Goal: Transaction & Acquisition: Download file/media

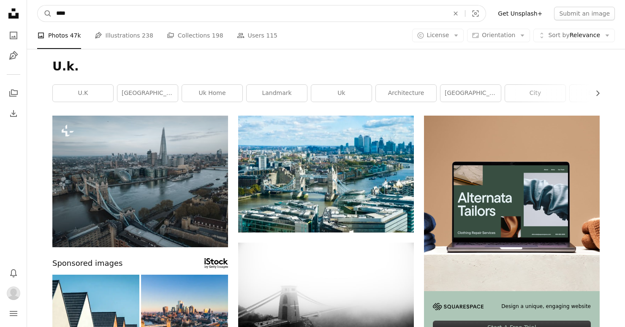
click at [421, 17] on input "****" at bounding box center [249, 13] width 394 height 16
type input "*"
type input "**********"
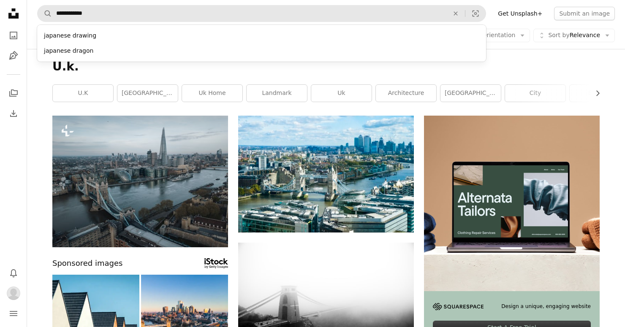
click at [68, 33] on div "japanese drawing" at bounding box center [261, 35] width 449 height 15
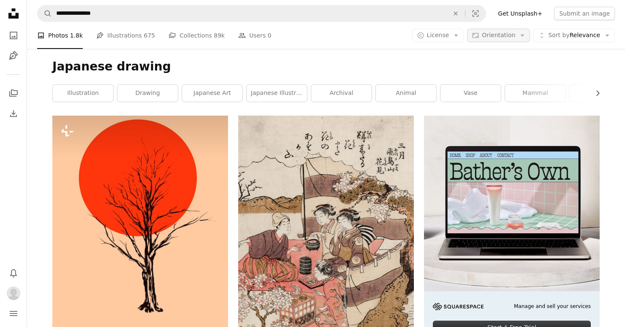
click at [503, 38] on span "Orientation" at bounding box center [498, 35] width 33 height 7
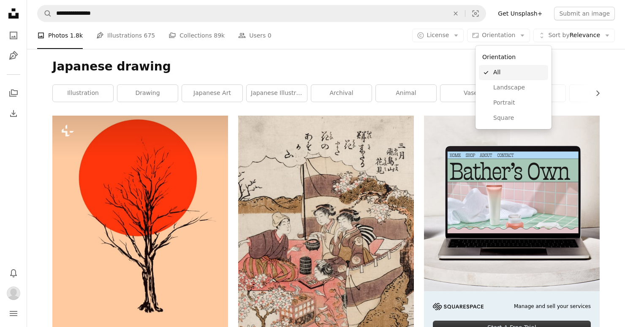
click at [519, 90] on span "Landscape" at bounding box center [519, 88] width 52 height 8
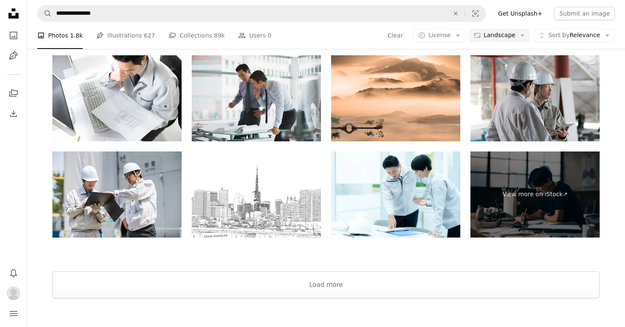
scroll to position [1133, 0]
click at [553, 287] on button "Load more" at bounding box center [325, 285] width 547 height 27
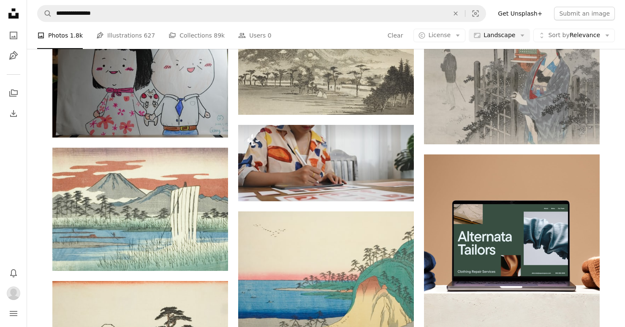
scroll to position [2139, 0]
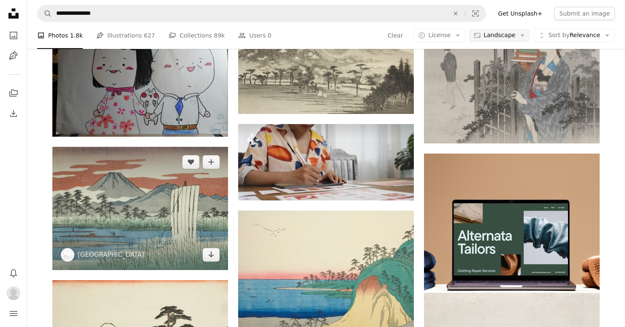
click at [109, 188] on img at bounding box center [140, 208] width 176 height 123
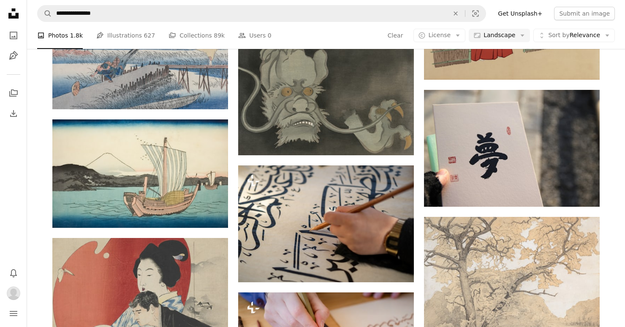
scroll to position [2575, 0]
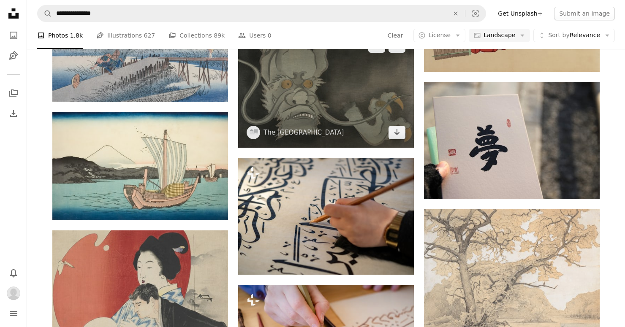
click at [362, 126] on img at bounding box center [326, 89] width 176 height 117
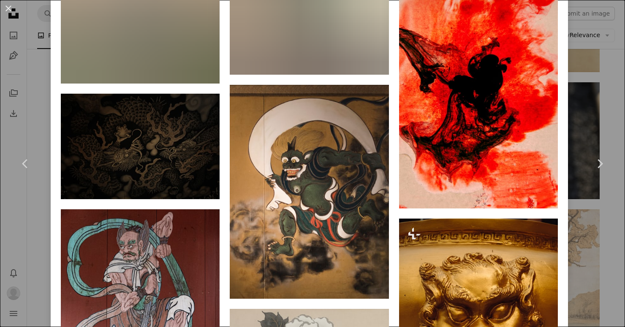
scroll to position [1083, 0]
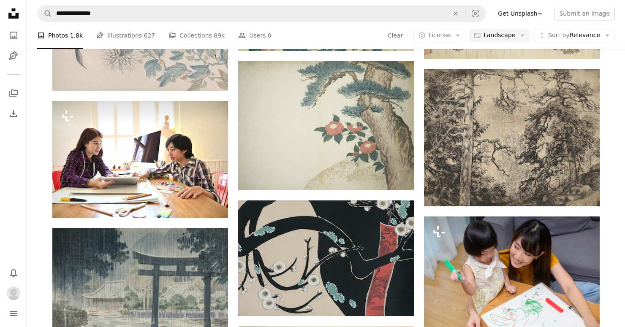
scroll to position [3447, 0]
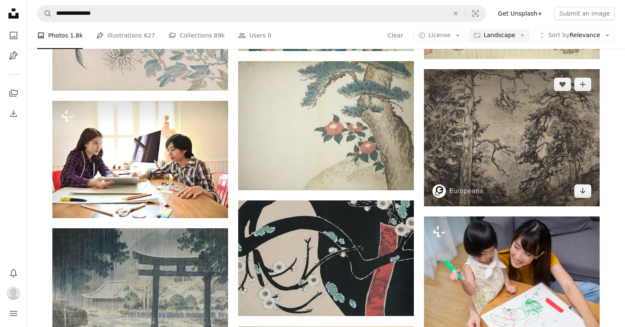
click at [573, 173] on img at bounding box center [512, 137] width 176 height 137
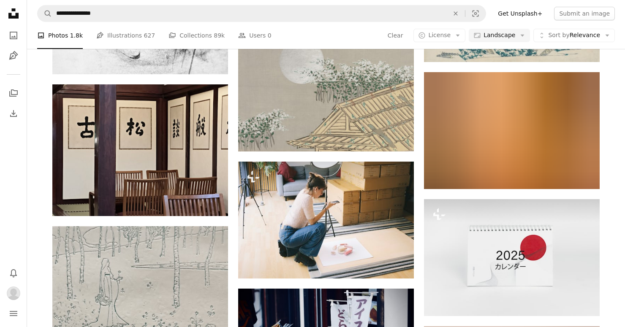
scroll to position [4112, 0]
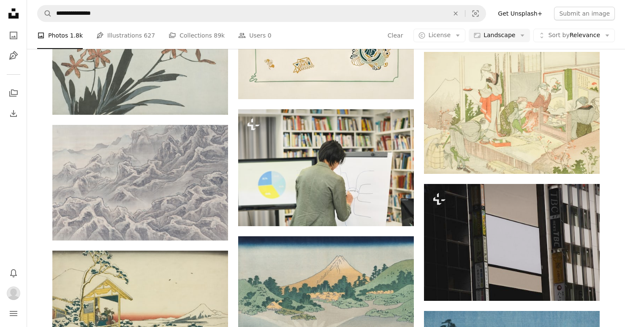
scroll to position [5898, 0]
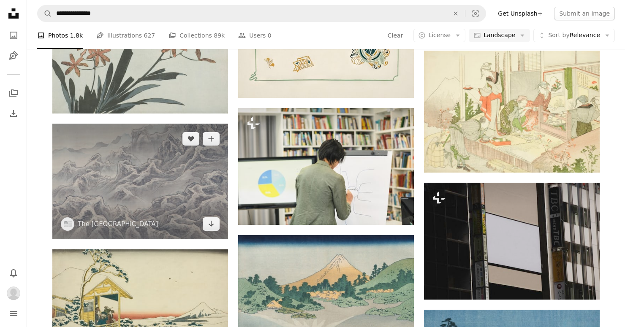
click at [87, 175] on img at bounding box center [140, 182] width 176 height 116
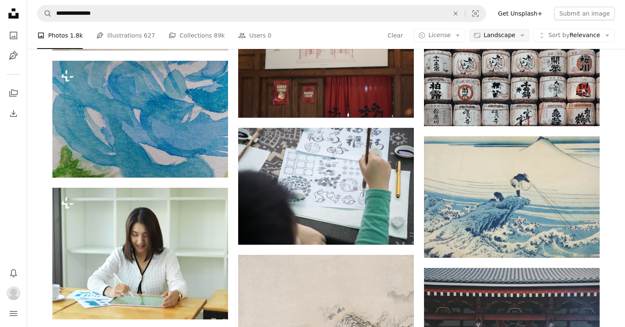
scroll to position [11195, 0]
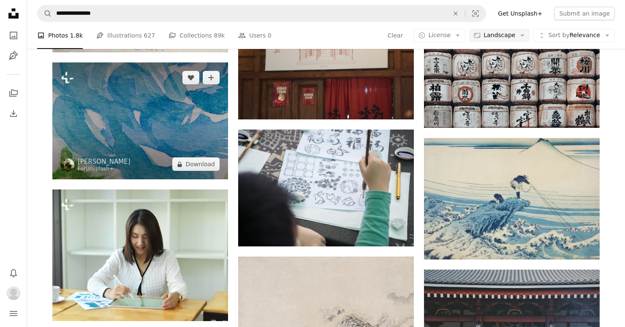
click at [89, 135] on img at bounding box center [140, 121] width 176 height 117
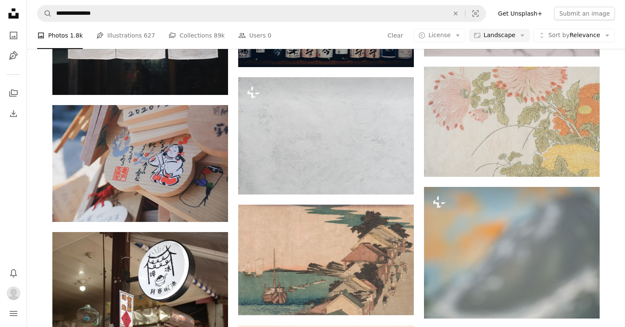
scroll to position [12564, 0]
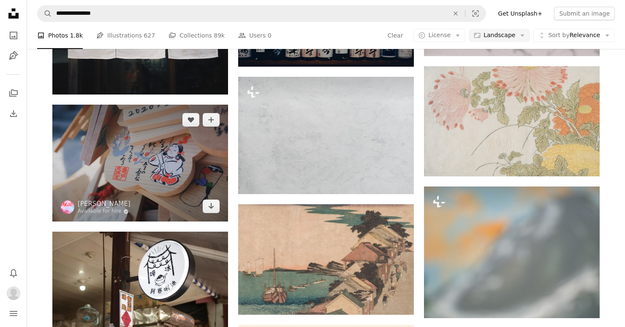
click at [111, 180] on img at bounding box center [140, 163] width 176 height 117
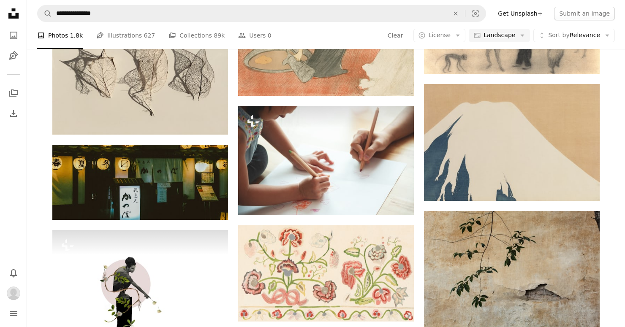
scroll to position [13057, 0]
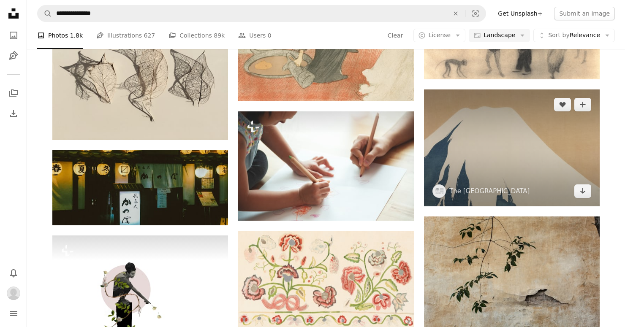
click at [566, 184] on img at bounding box center [512, 148] width 176 height 117
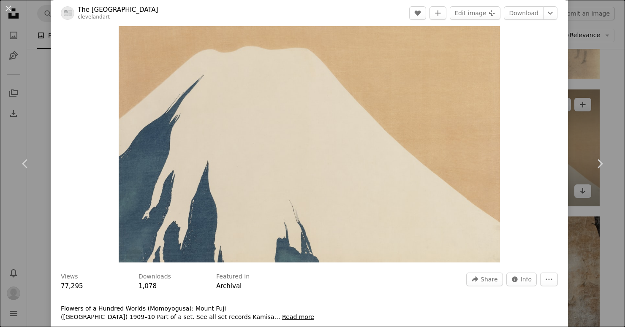
scroll to position [28, 0]
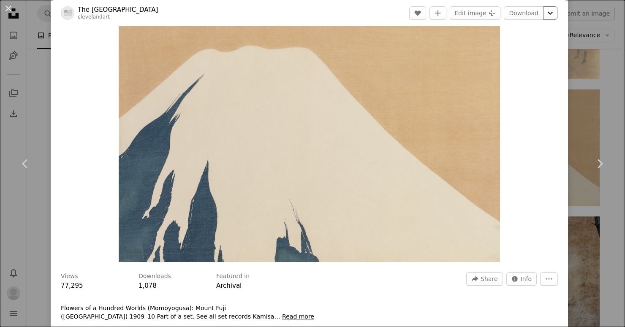
click at [554, 17] on icon "Chevron down" at bounding box center [551, 13] width 14 height 10
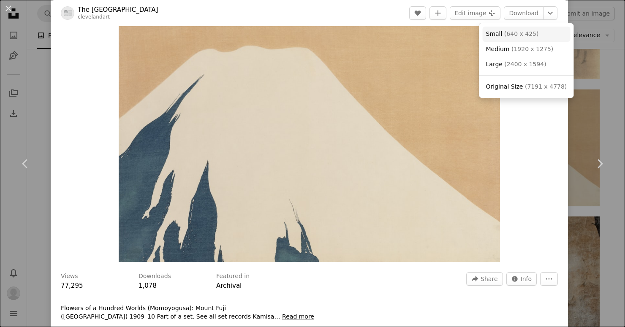
click at [545, 90] on span "Original Size ( 7191 x 4778 )" at bounding box center [526, 87] width 81 height 8
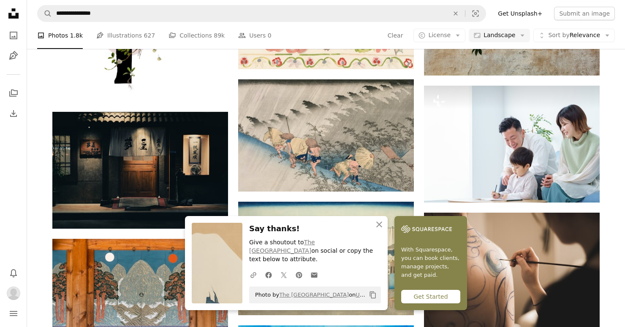
scroll to position [13315, 0]
click at [381, 230] on icon "An X shape" at bounding box center [379, 225] width 10 height 10
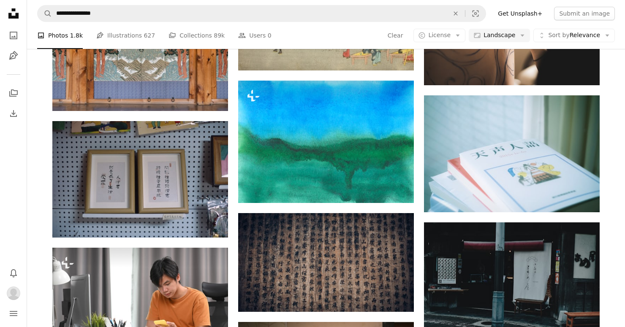
scroll to position [13560, 0]
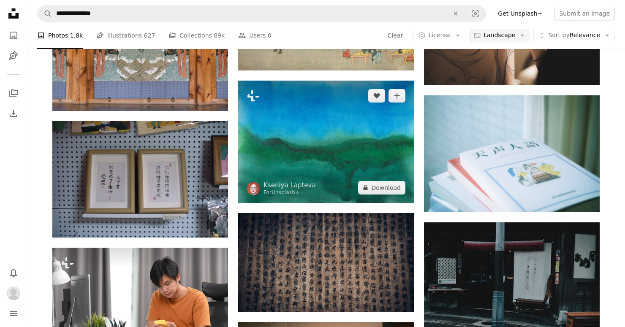
click at [372, 179] on img at bounding box center [326, 142] width 176 height 122
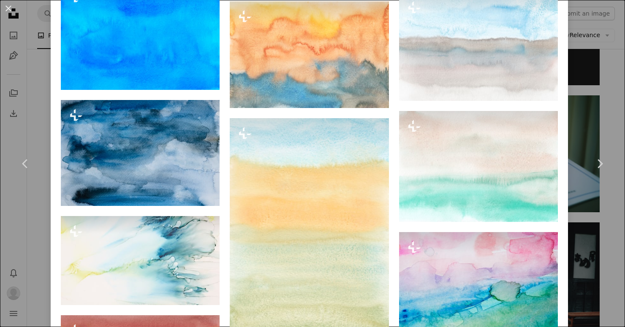
scroll to position [2302, 0]
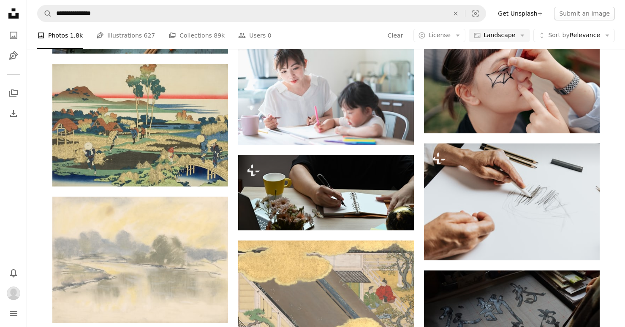
scroll to position [16561, 0]
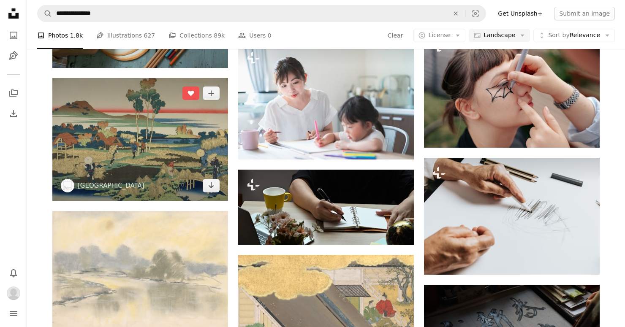
click at [86, 168] on img at bounding box center [140, 139] width 176 height 123
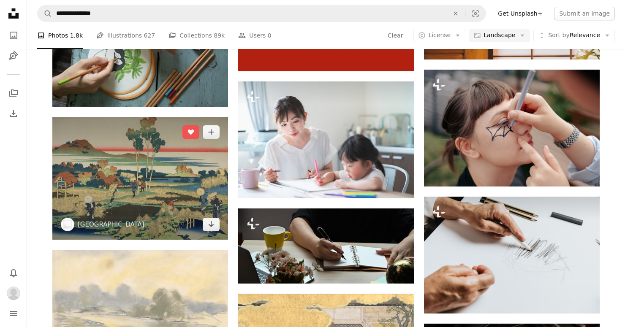
click at [98, 163] on img at bounding box center [140, 178] width 176 height 123
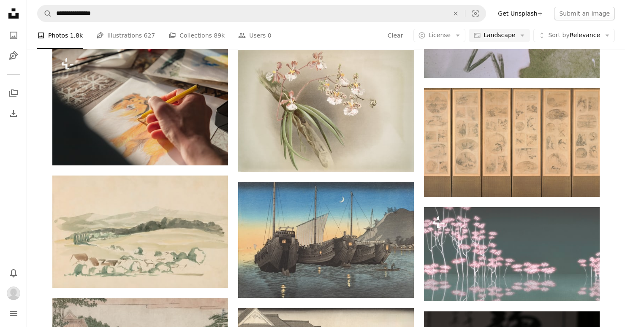
scroll to position [17542, 0]
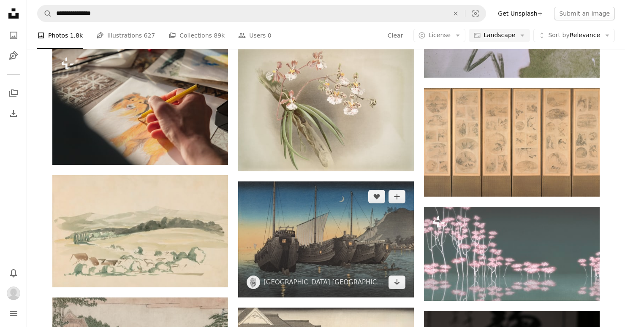
click at [359, 248] on img at bounding box center [326, 240] width 176 height 116
click at [337, 238] on img at bounding box center [326, 240] width 176 height 116
click at [340, 233] on img at bounding box center [326, 240] width 176 height 116
click at [344, 228] on img at bounding box center [326, 240] width 176 height 116
click at [336, 235] on img at bounding box center [326, 240] width 176 height 116
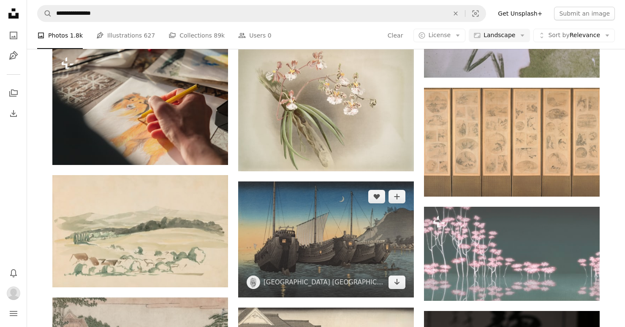
click at [330, 223] on img at bounding box center [326, 240] width 176 height 116
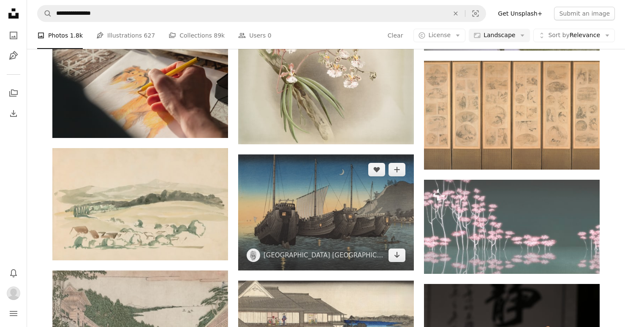
scroll to position [17568, 0]
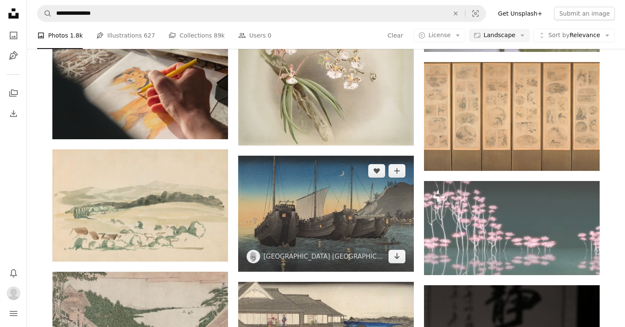
click at [265, 198] on img at bounding box center [326, 214] width 176 height 116
click at [364, 193] on img at bounding box center [326, 214] width 176 height 116
click at [399, 171] on icon "A plus sign" at bounding box center [397, 171] width 7 height 7
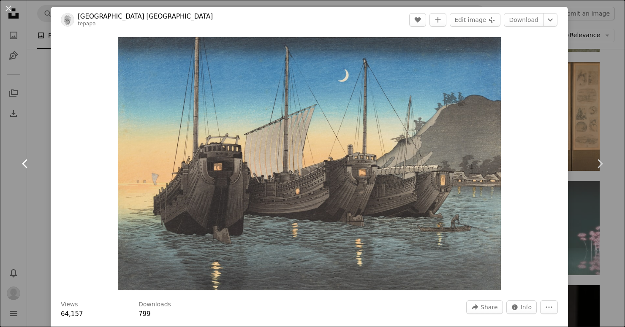
click at [30, 146] on link "Chevron left" at bounding box center [25, 163] width 51 height 81
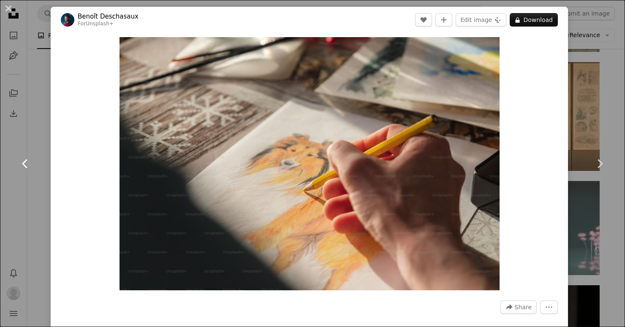
click at [27, 167] on icon "Chevron left" at bounding box center [26, 164] width 14 height 14
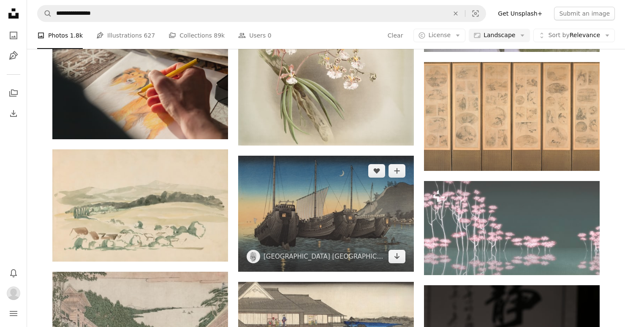
click at [366, 217] on img at bounding box center [326, 214] width 176 height 116
click at [327, 224] on img at bounding box center [326, 214] width 176 height 116
click at [338, 217] on img at bounding box center [326, 214] width 176 height 116
click at [399, 255] on icon "Arrow pointing down" at bounding box center [397, 256] width 7 height 10
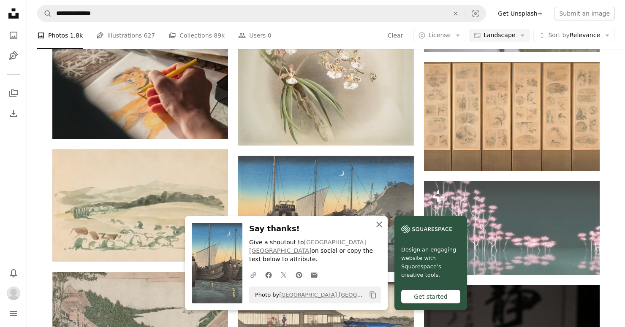
click at [381, 223] on icon "button" at bounding box center [379, 225] width 6 height 6
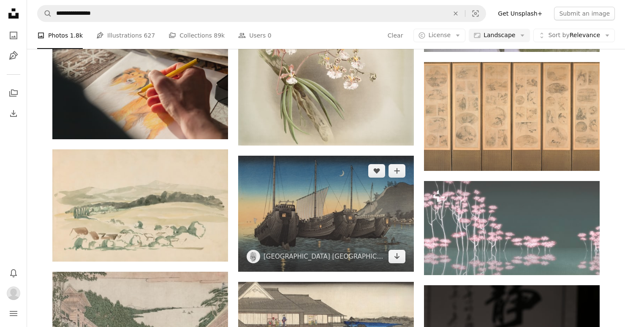
click at [330, 220] on img at bounding box center [326, 214] width 176 height 116
click at [356, 215] on img at bounding box center [326, 214] width 176 height 116
click at [356, 209] on img at bounding box center [326, 214] width 176 height 116
click at [370, 231] on img at bounding box center [326, 214] width 176 height 116
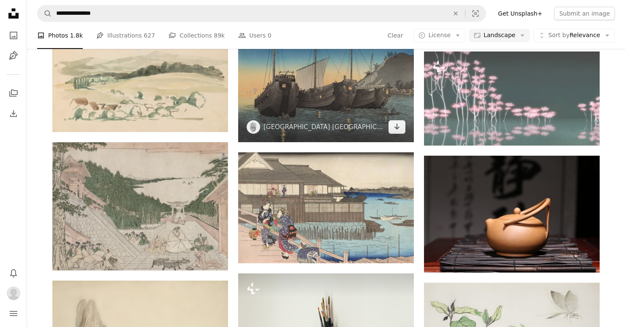
scroll to position [17698, 0]
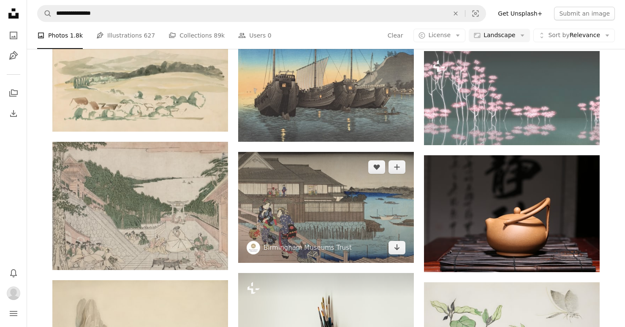
click at [353, 228] on img at bounding box center [326, 207] width 176 height 111
click at [371, 223] on img at bounding box center [326, 207] width 176 height 111
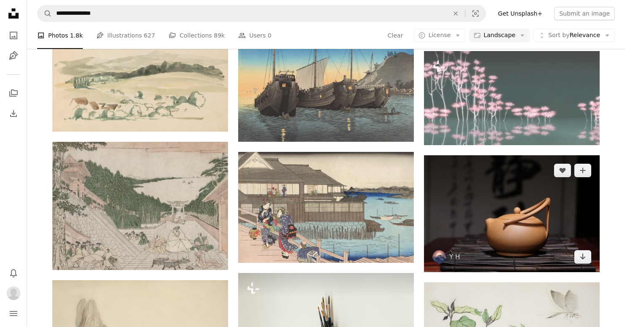
click at [536, 235] on img at bounding box center [512, 213] width 176 height 117
click at [526, 216] on img at bounding box center [512, 213] width 176 height 117
